Goal: Information Seeking & Learning: Check status

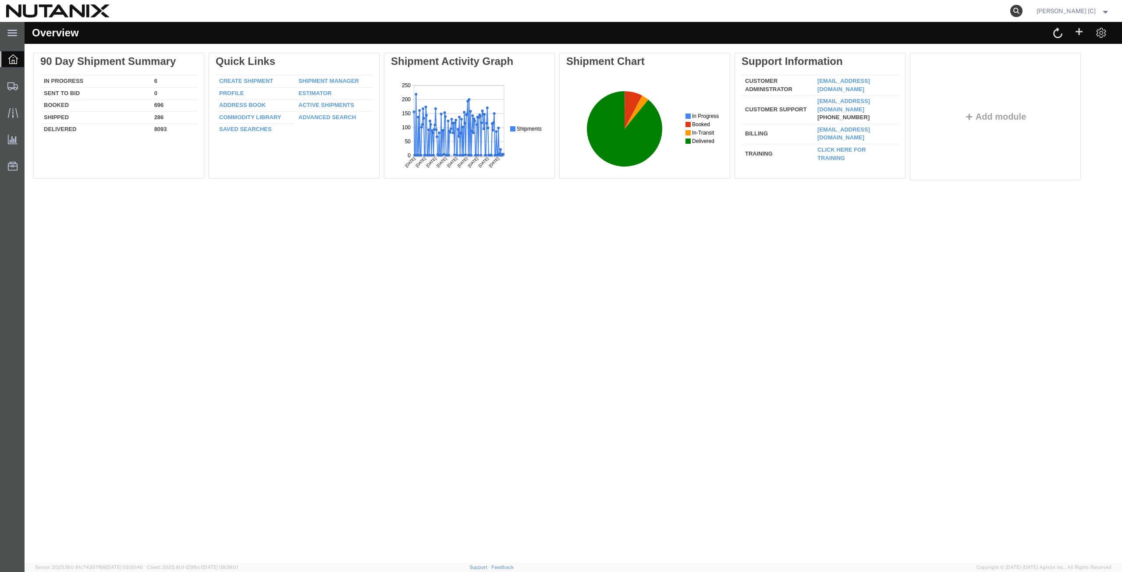
click at [1020, 11] on icon at bounding box center [1016, 11] width 12 height 12
click at [757, 9] on input "search" at bounding box center [877, 10] width 266 height 21
paste input "392284614765"
type input "392284614765"
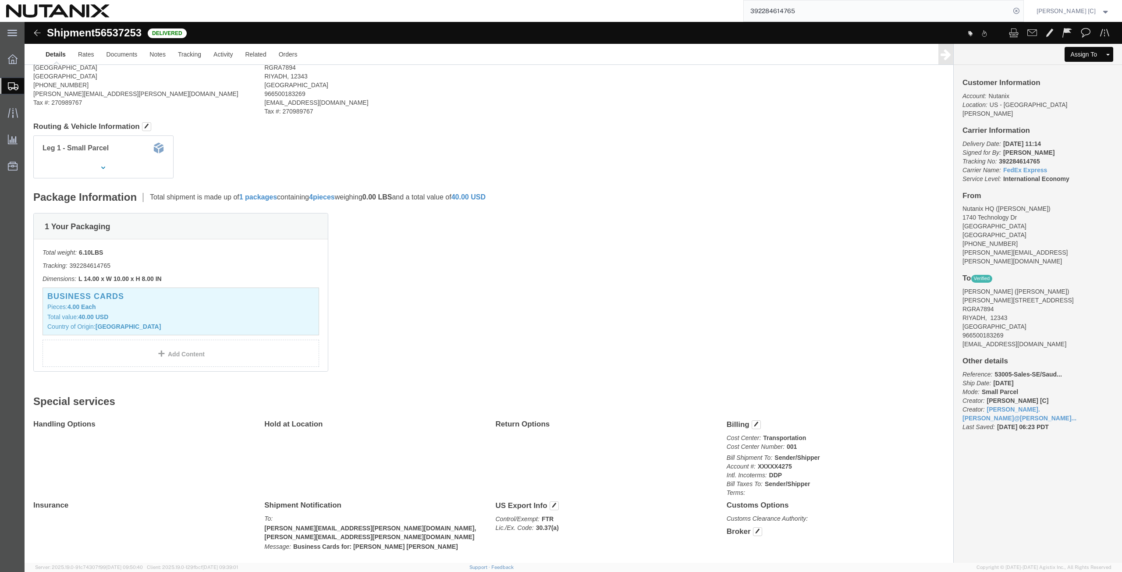
scroll to position [83, 0]
